Goal: Task Accomplishment & Management: Use online tool/utility

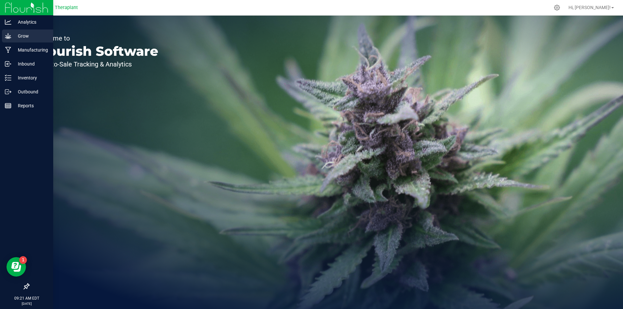
click at [9, 36] on icon at bounding box center [8, 36] width 6 height 6
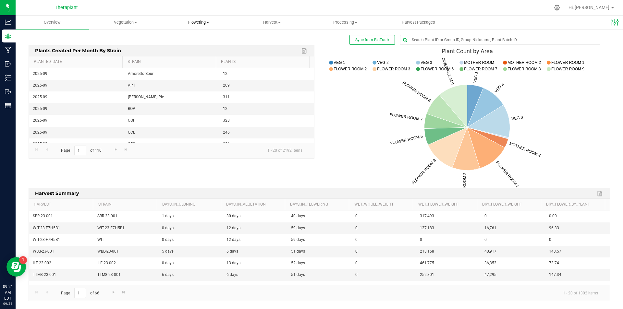
click at [200, 21] on span "Flowering" at bounding box center [198, 22] width 73 height 6
click at [199, 54] on span "Flowering plants" at bounding box center [188, 55] width 53 height 6
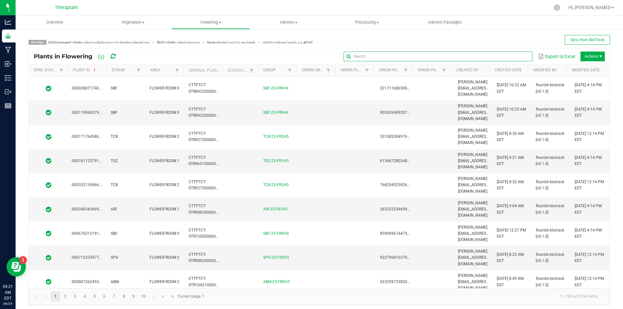
click at [506, 56] on input "text" at bounding box center [437, 57] width 188 height 10
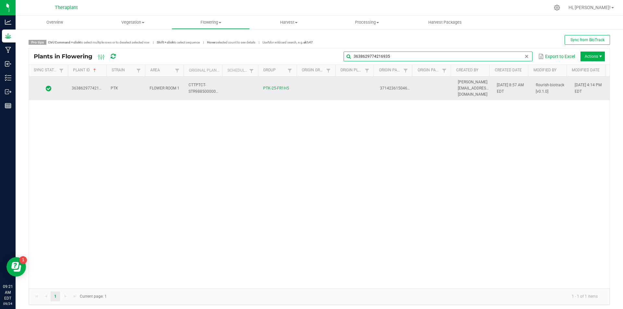
type input "3638629774216935"
click at [547, 86] on td "flourish-biotrack [v0.1.0]" at bounding box center [551, 89] width 39 height 24
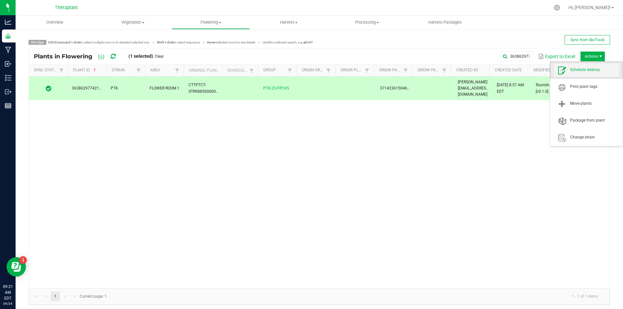
click at [592, 69] on span "Schedule destroy" at bounding box center [594, 70] width 49 height 6
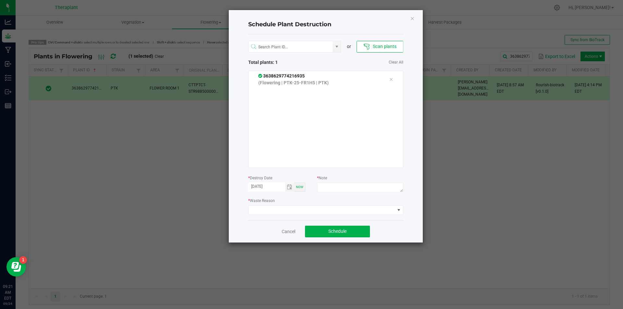
click at [308, 82] on p "(Flowering | PTK-25-FR1H5 | PTK)" at bounding box center [318, 82] width 121 height 7
click at [344, 189] on textarea at bounding box center [360, 188] width 86 height 10
type textarea "irrigation"
click at [324, 209] on span at bounding box center [321, 210] width 146 height 9
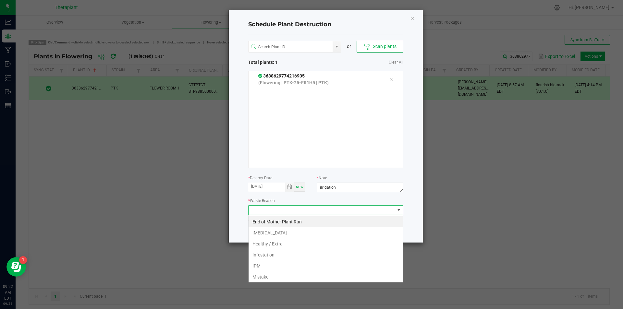
scroll to position [10, 155]
click at [283, 231] on li "[MEDICAL_DATA]" at bounding box center [325, 232] width 154 height 11
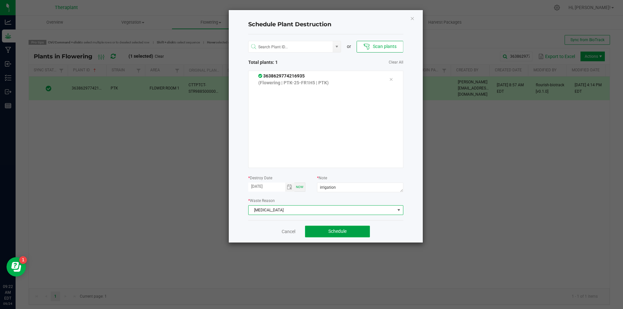
click at [322, 230] on button "Schedule" at bounding box center [337, 232] width 65 height 12
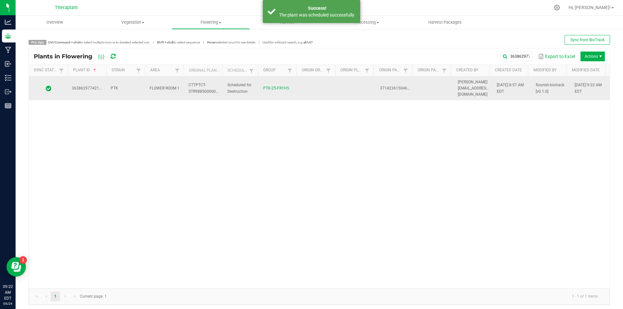
click at [570, 89] on td "[DATE] 9:22 AM EDT" at bounding box center [589, 89] width 39 height 24
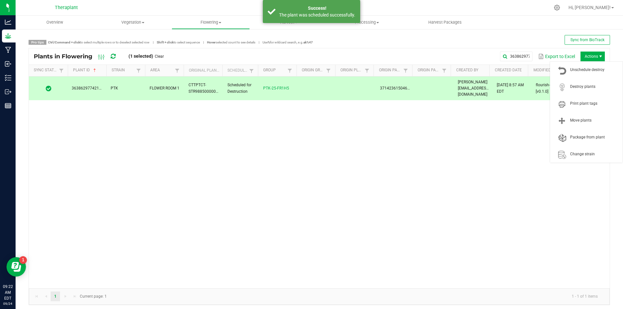
click at [582, 58] on span "Actions" at bounding box center [592, 57] width 24 height 10
click at [583, 84] on span "Destroy plants" at bounding box center [594, 87] width 49 height 6
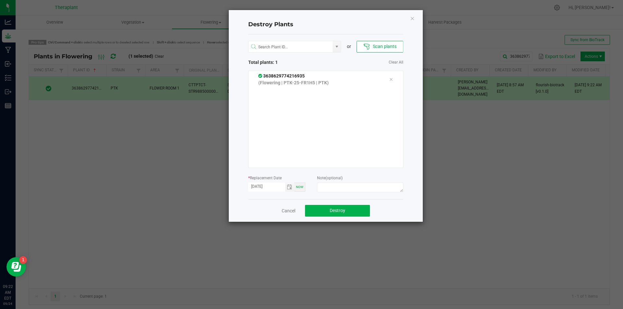
click at [298, 81] on p "(Flowering | PTK-25-FR1H5 | PTK)" at bounding box center [318, 82] width 121 height 7
click at [338, 210] on span "Destroy" at bounding box center [337, 210] width 16 height 5
